Goal: Information Seeking & Learning: Learn about a topic

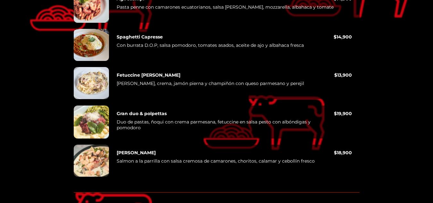
scroll to position [1892, 0]
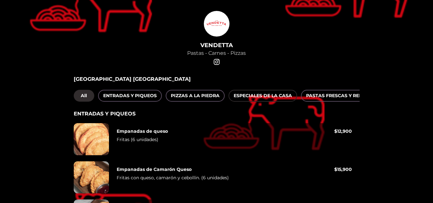
scroll to position [64, 0]
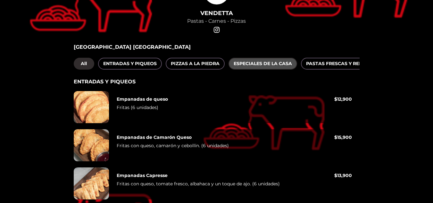
click at [268, 65] on span "ESPECIALES DE LA CASA" at bounding box center [263, 64] width 58 height 8
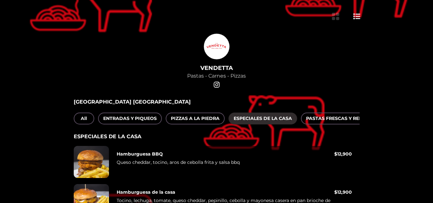
scroll to position [0, 0]
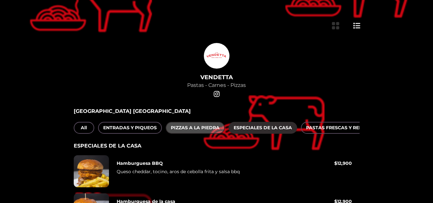
click at [186, 126] on span "PIZZAS A LA PIEDRA" at bounding box center [195, 128] width 49 height 8
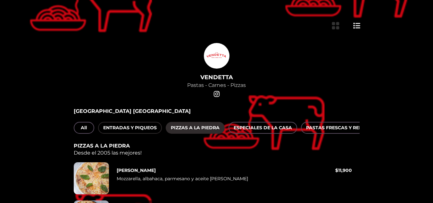
click at [137, 127] on span "ENTRADAS Y PIQUEOS" at bounding box center [130, 128] width 54 height 8
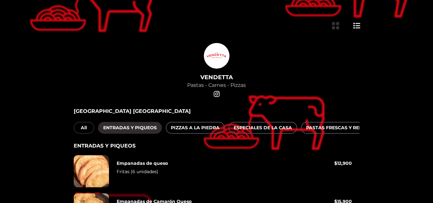
click at [84, 129] on span "All" at bounding box center [84, 128] width 10 height 8
click at [131, 127] on span "ENTRADAS Y PIQUEOS" at bounding box center [130, 128] width 54 height 8
drag, startPoint x: 180, startPoint y: 133, endPoint x: 222, endPoint y: 141, distance: 42.8
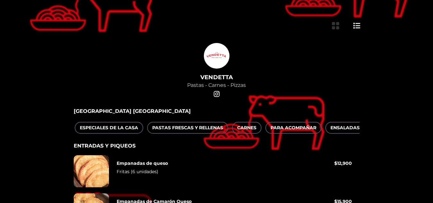
scroll to position [0, 155]
click at [107, 127] on span "ESPECIALES DE LA CASA" at bounding box center [107, 128] width 58 height 8
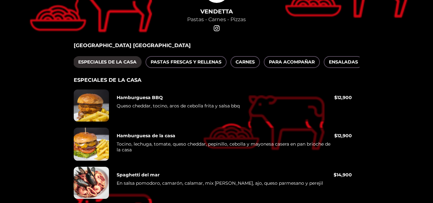
scroll to position [64, 0]
